Goal: Information Seeking & Learning: Learn about a topic

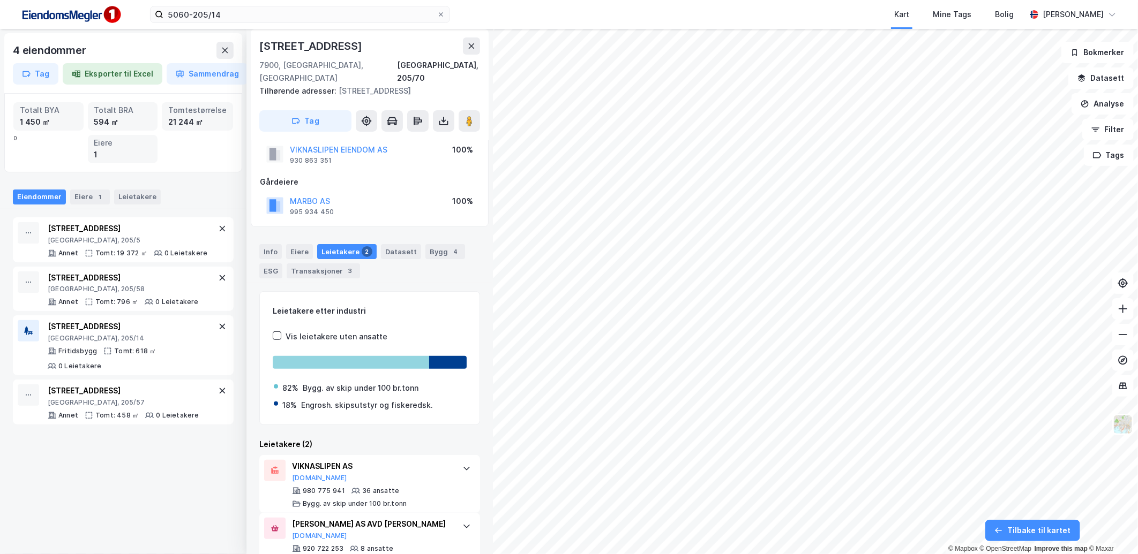
scroll to position [46, 0]
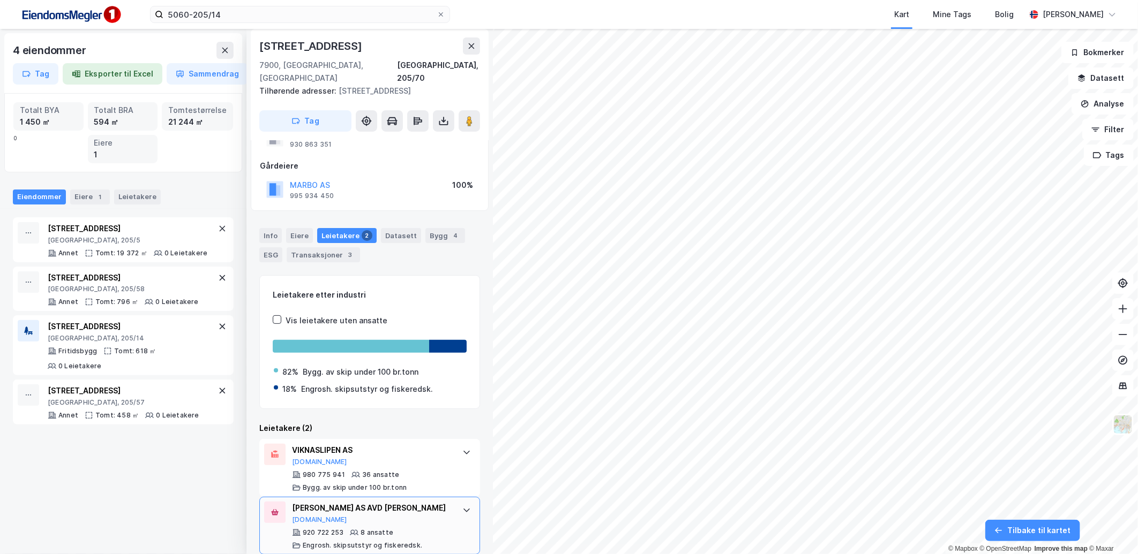
click at [462, 506] on icon at bounding box center [466, 510] width 9 height 9
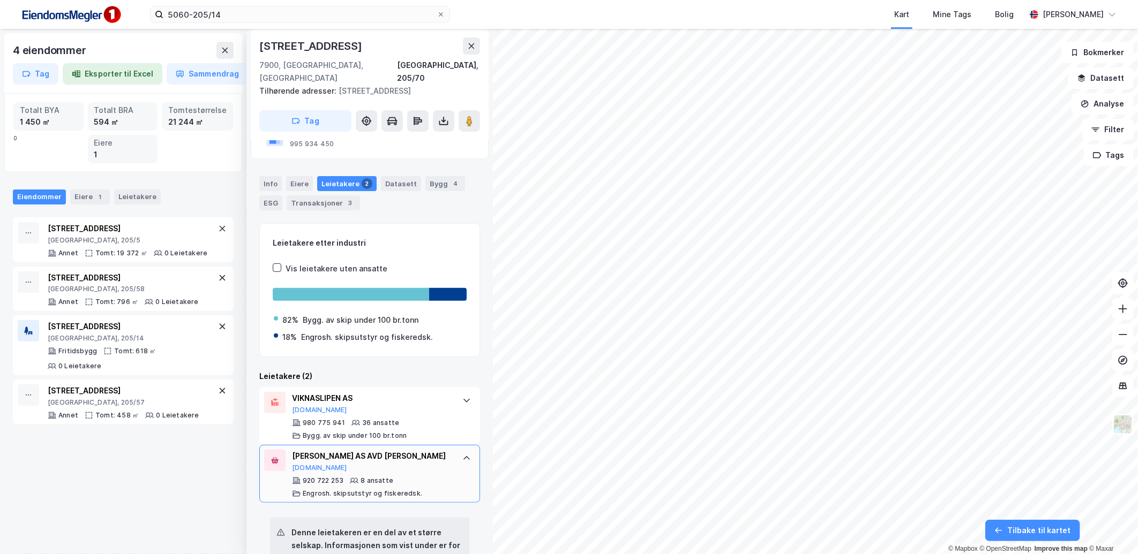
scroll to position [164, 0]
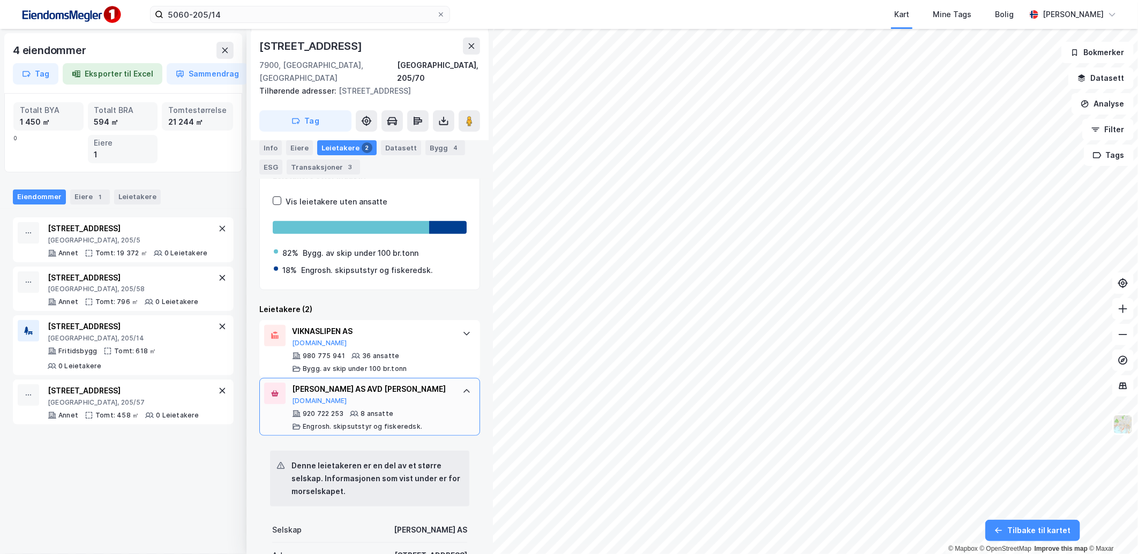
click at [458, 385] on div at bounding box center [466, 391] width 17 height 17
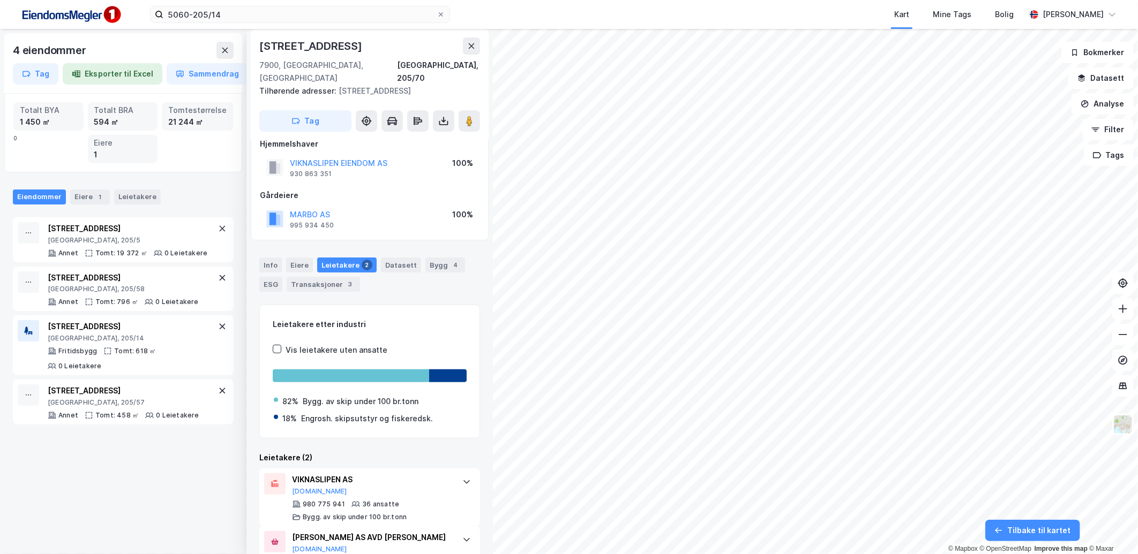
scroll to position [0, 0]
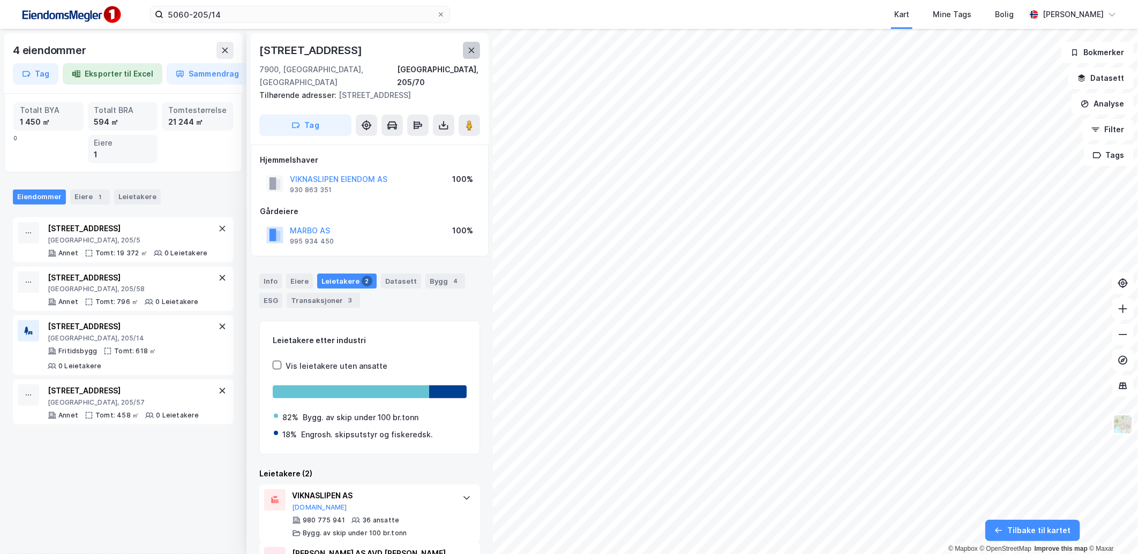
click at [465, 50] on button at bounding box center [471, 50] width 17 height 17
click at [222, 52] on icon at bounding box center [225, 50] width 9 height 9
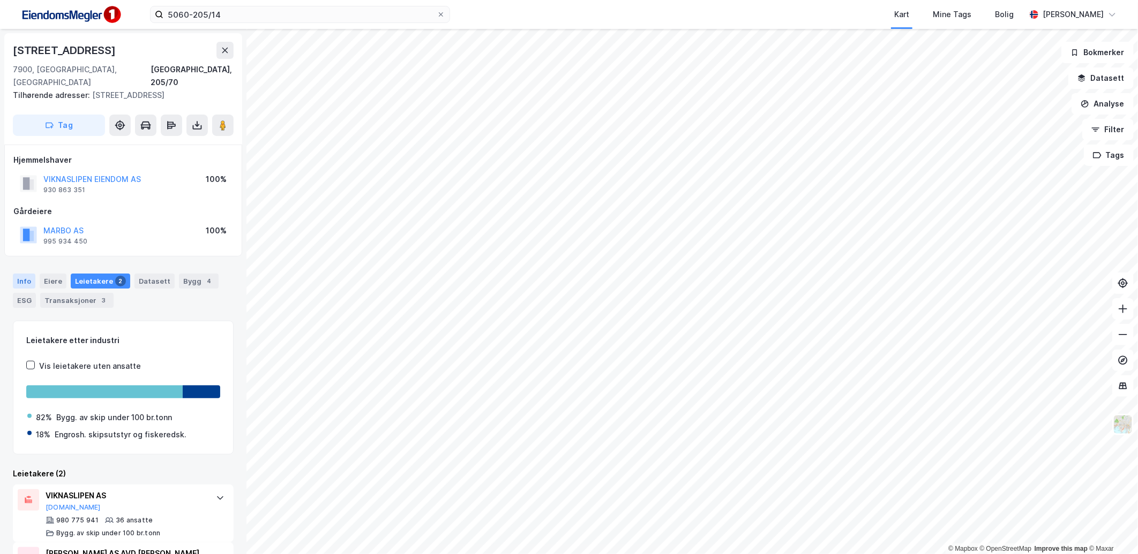
click at [29, 274] on div "Info" at bounding box center [24, 281] width 22 height 15
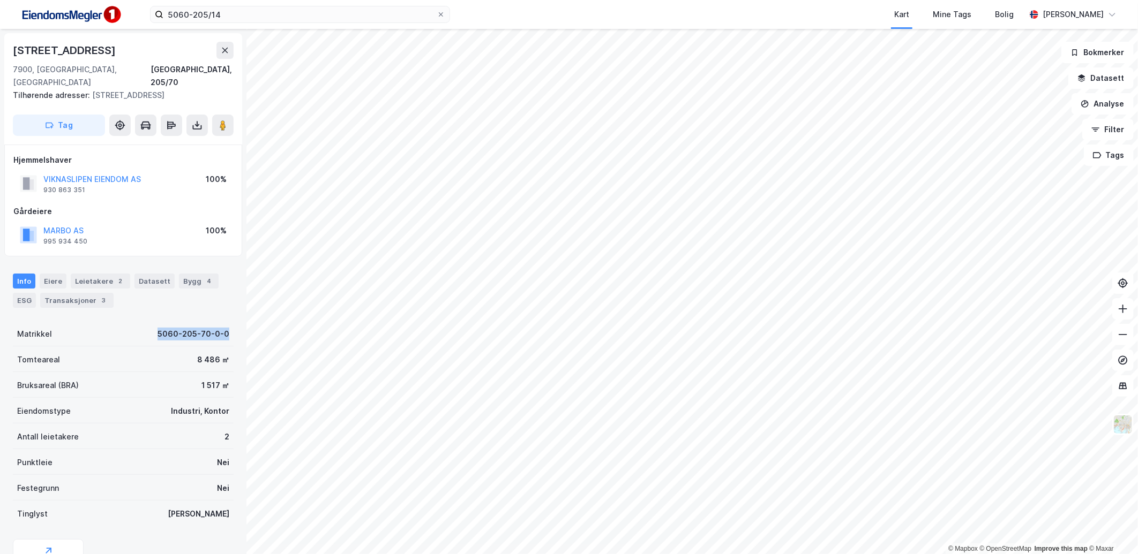
drag, startPoint x: 138, startPoint y: 316, endPoint x: 225, endPoint y: 324, distance: 87.7
click at [225, 324] on div "[STREET_ADDRESS], 205/70 Tilhørende adresser: [STREET_ADDRESS] Tag Hjemmelshave…" at bounding box center [123, 292] width 246 height 526
copy div "5060-205-70-0-0"
click at [204, 276] on div "4" at bounding box center [209, 281] width 11 height 11
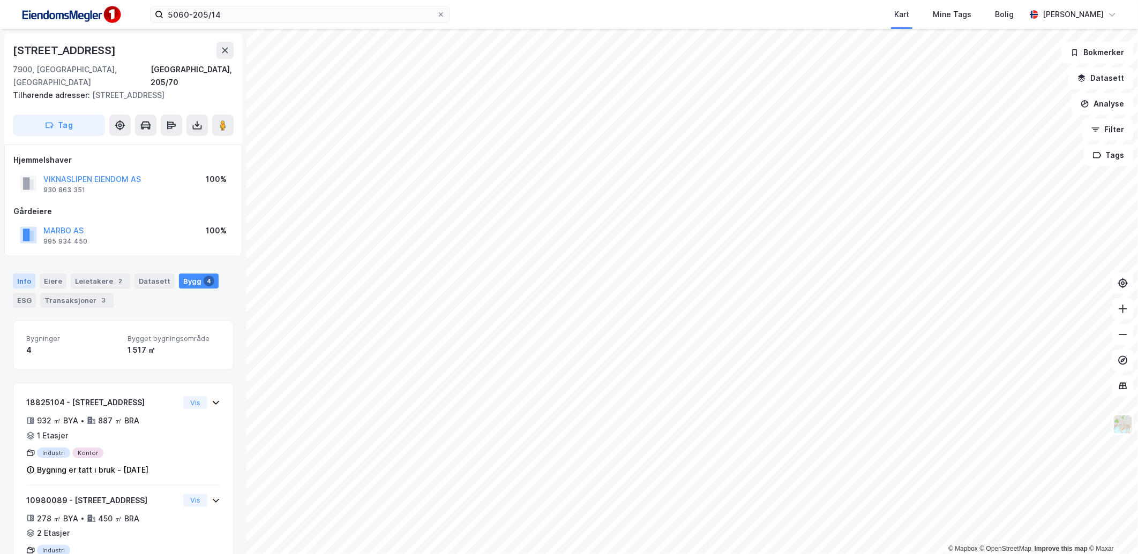
click at [21, 274] on div "Info" at bounding box center [24, 281] width 22 height 15
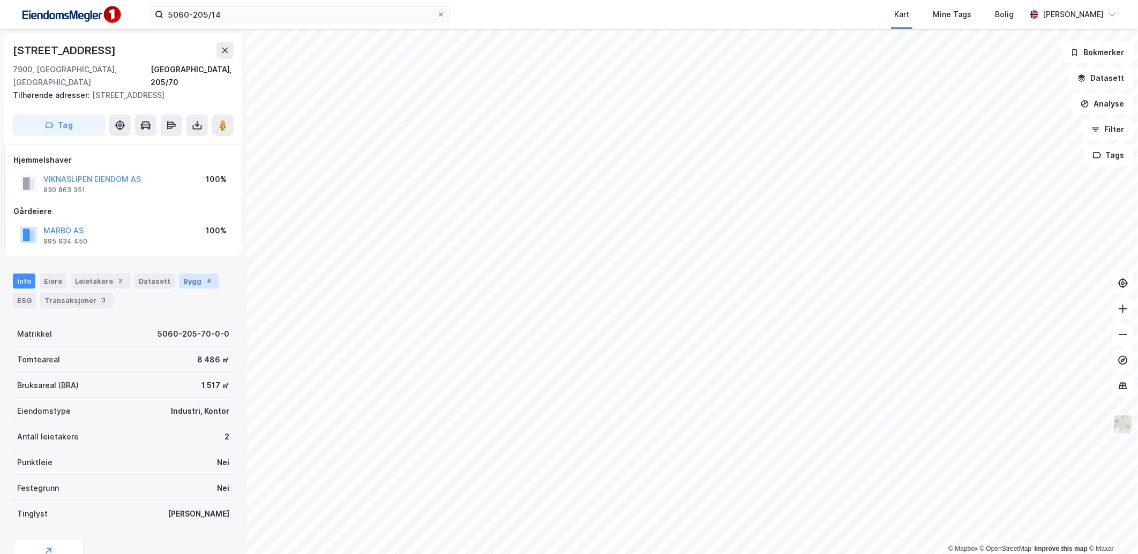
click at [188, 274] on div "Bygg 4" at bounding box center [199, 281] width 40 height 15
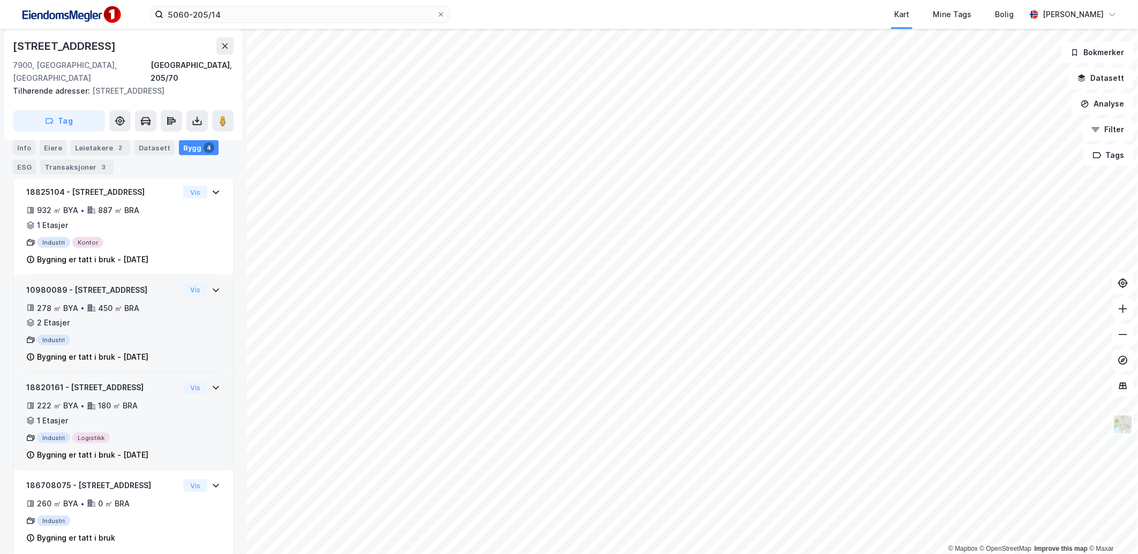
scroll to position [214, 0]
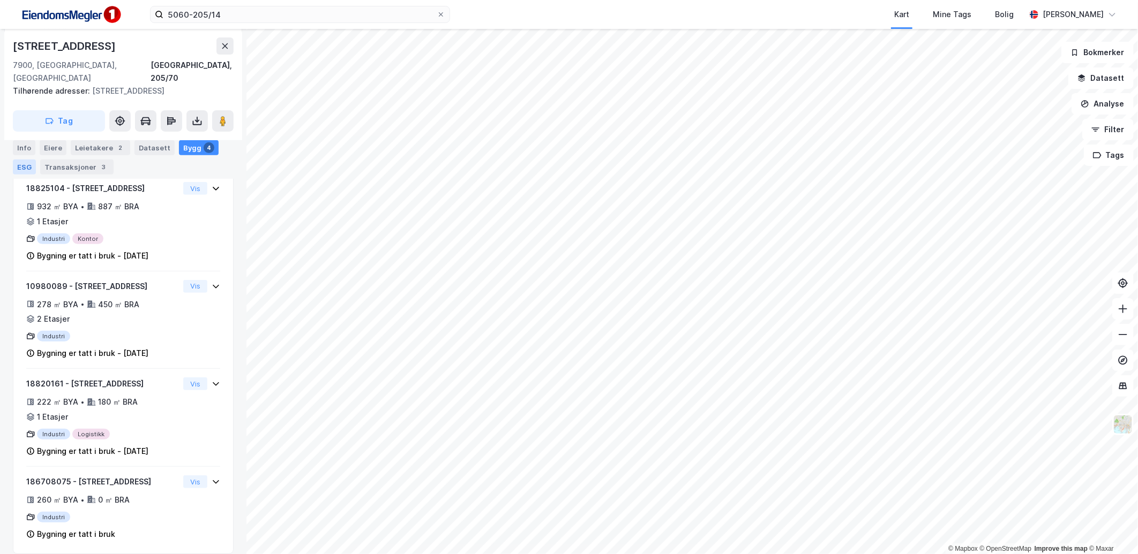
click at [16, 164] on div "ESG" at bounding box center [24, 167] width 23 height 15
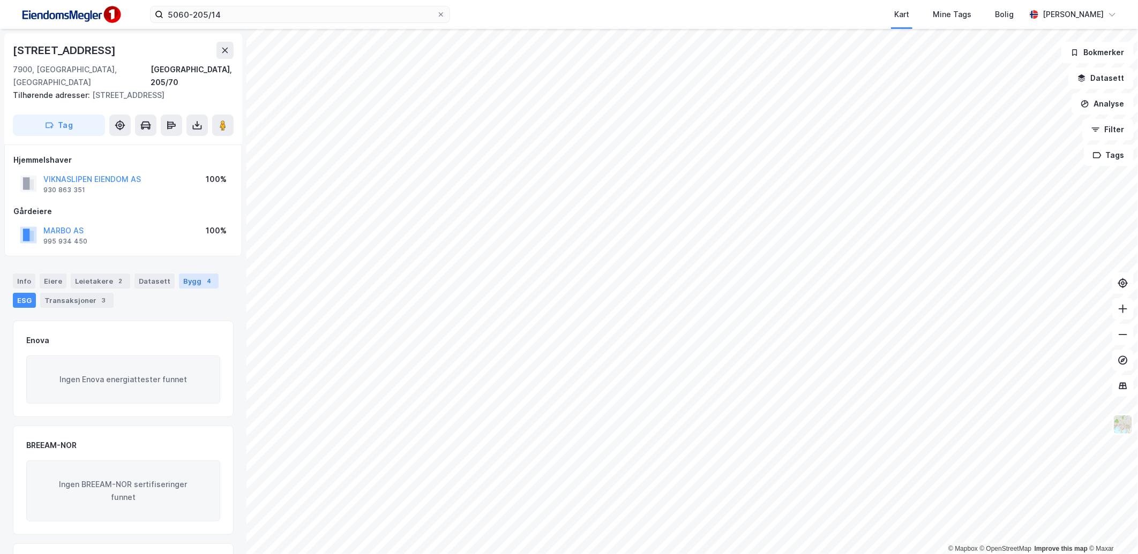
click at [179, 274] on div "Bygg 4" at bounding box center [199, 281] width 40 height 15
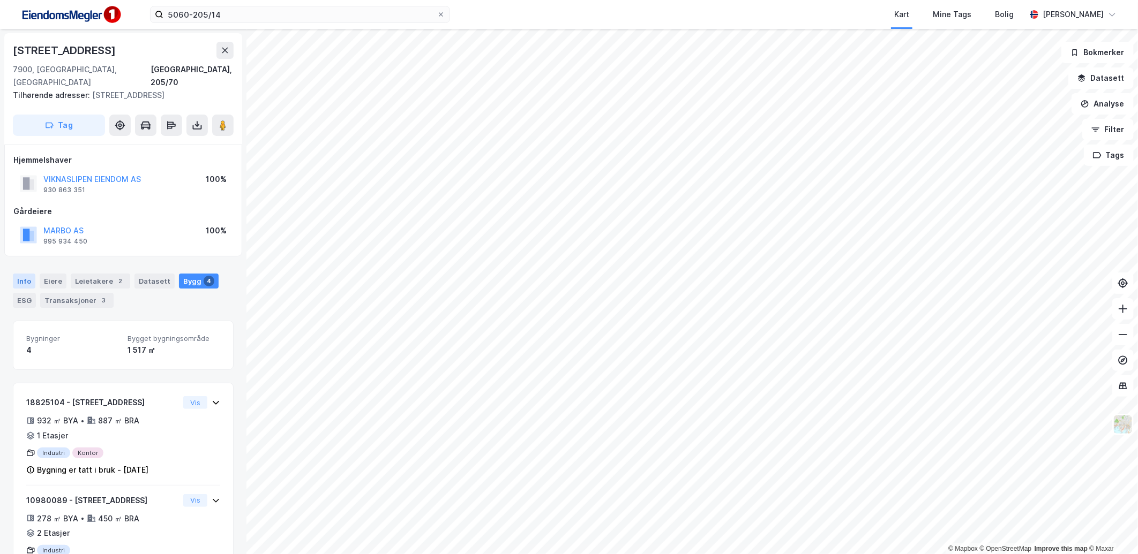
click at [17, 274] on div "Info" at bounding box center [24, 281] width 22 height 15
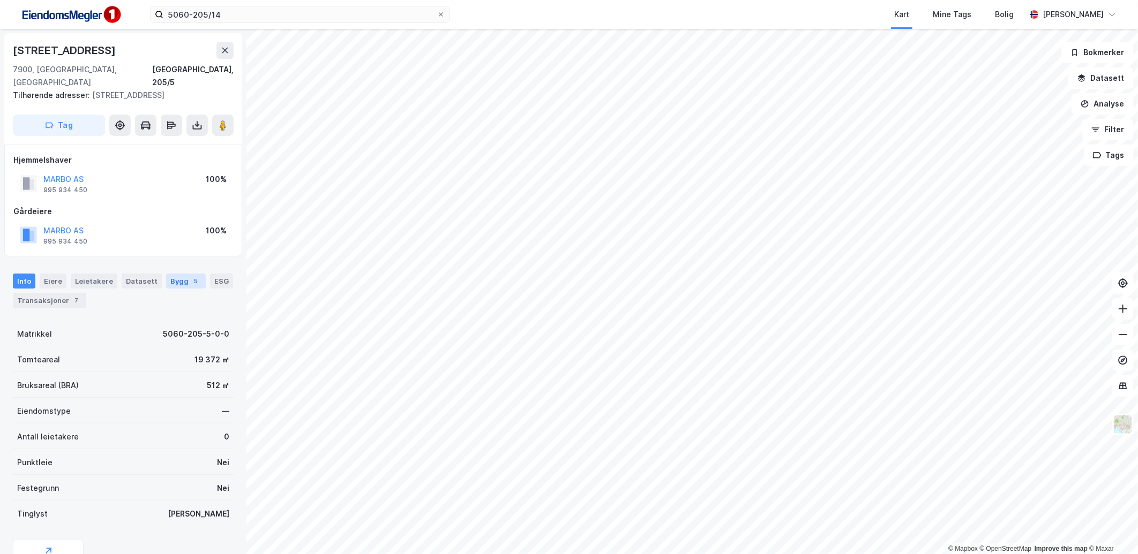
click at [191, 276] on div "5" at bounding box center [196, 281] width 11 height 11
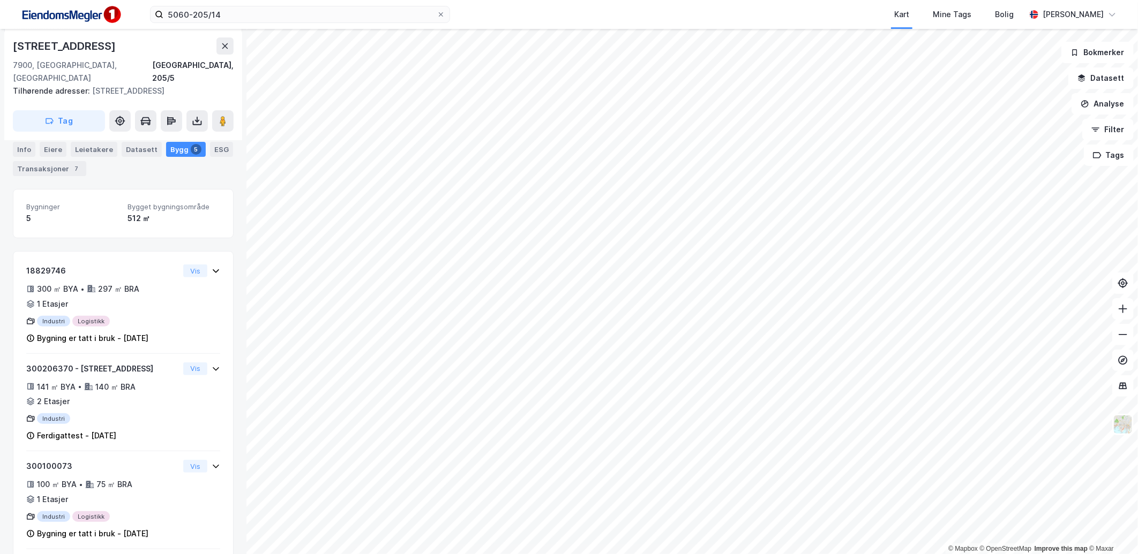
scroll to position [230, 0]
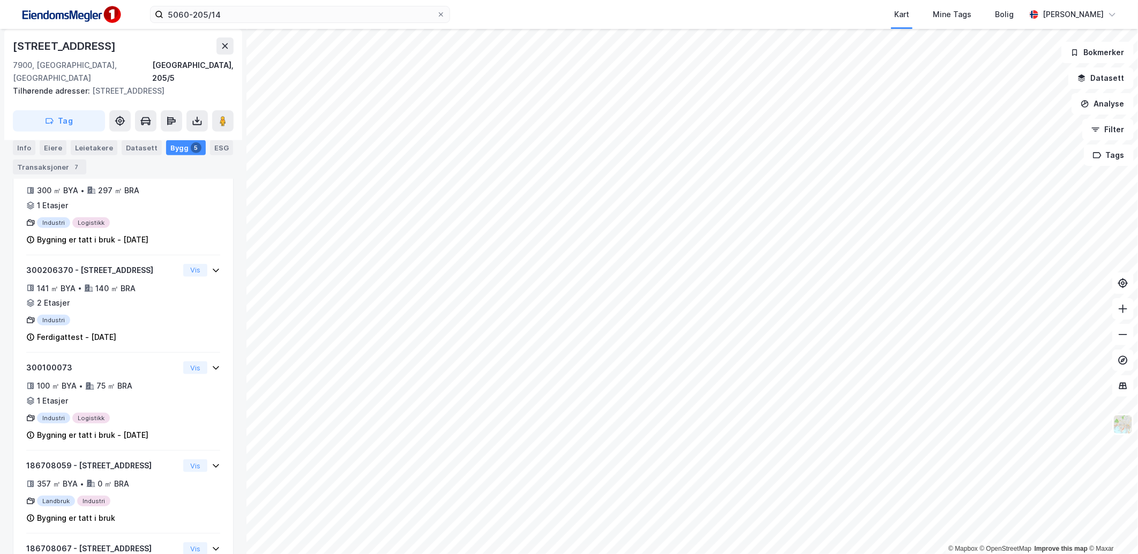
drag, startPoint x: 17, startPoint y: 146, endPoint x: 22, endPoint y: 151, distance: 7.2
click at [17, 146] on div "Info" at bounding box center [24, 147] width 22 height 15
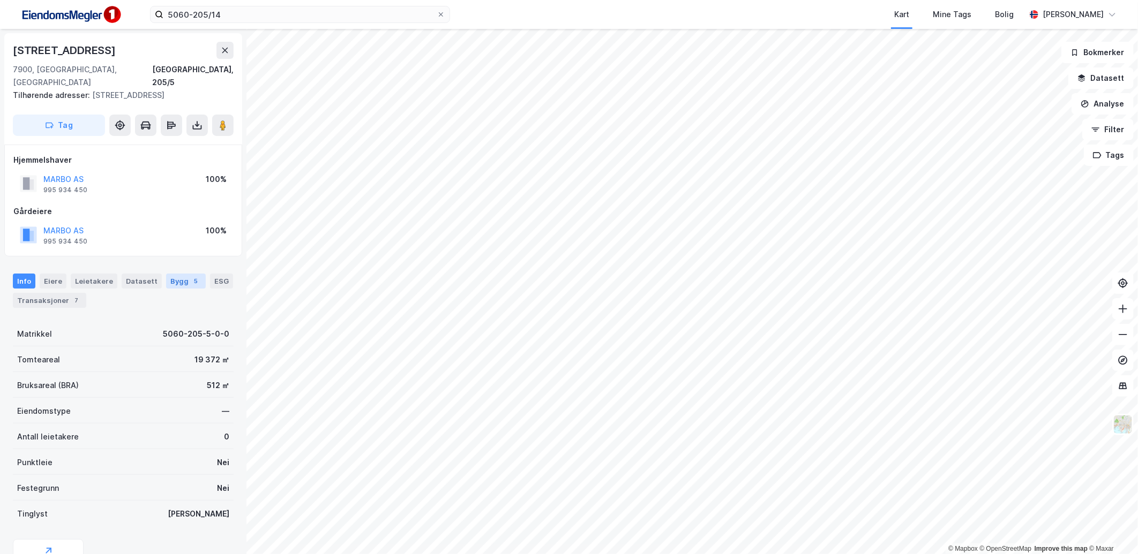
click at [175, 274] on div "Bygg 5" at bounding box center [186, 281] width 40 height 15
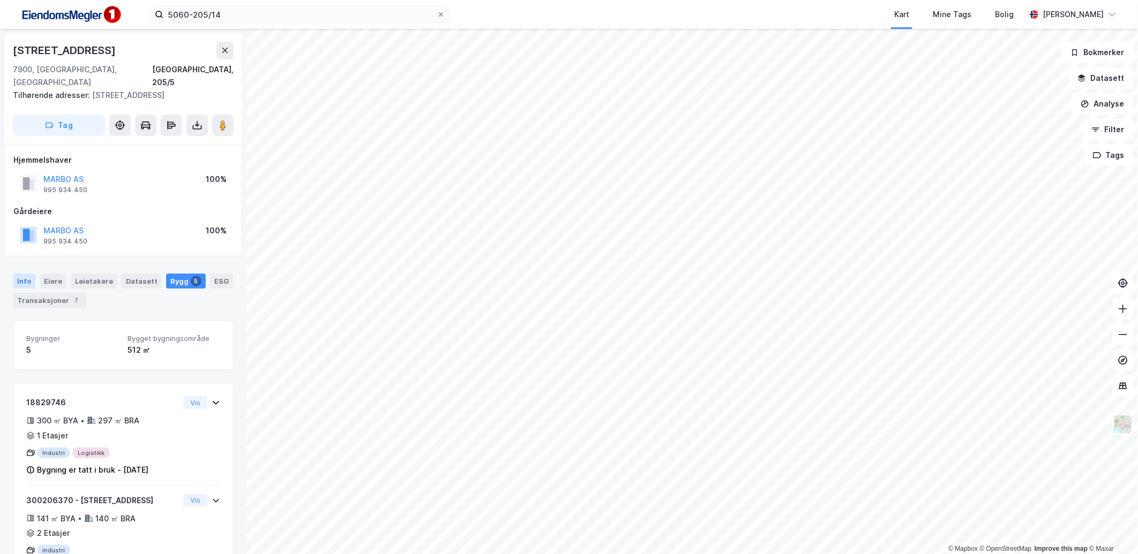
click at [28, 274] on div "Info" at bounding box center [24, 281] width 22 height 15
